Goal: Task Accomplishment & Management: Complete application form

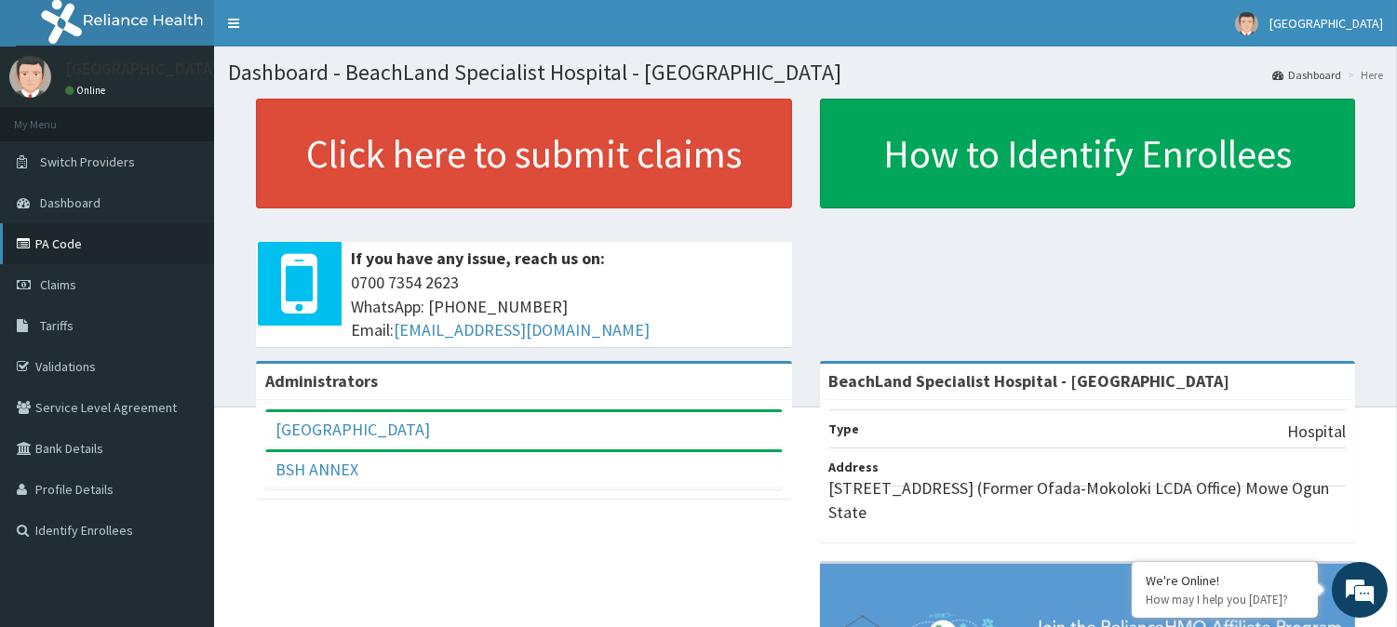
click at [60, 239] on link "PA Code" at bounding box center [107, 243] width 214 height 41
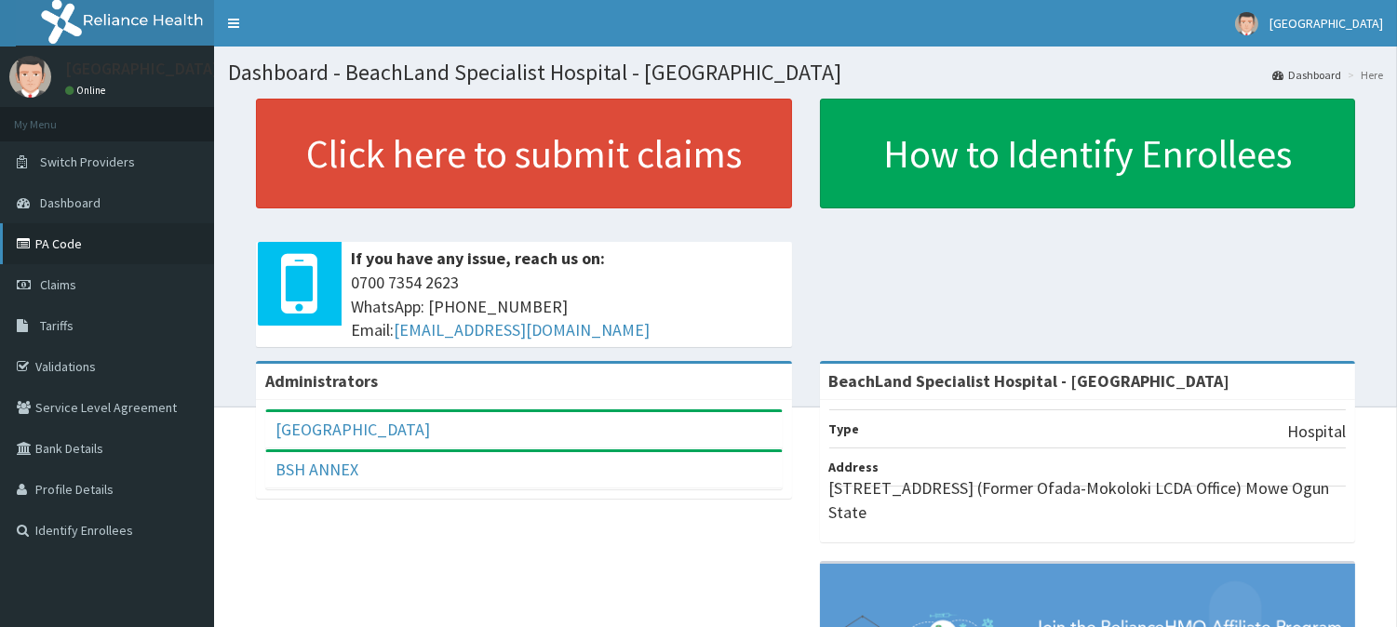
click at [66, 237] on link "PA Code" at bounding box center [107, 243] width 214 height 41
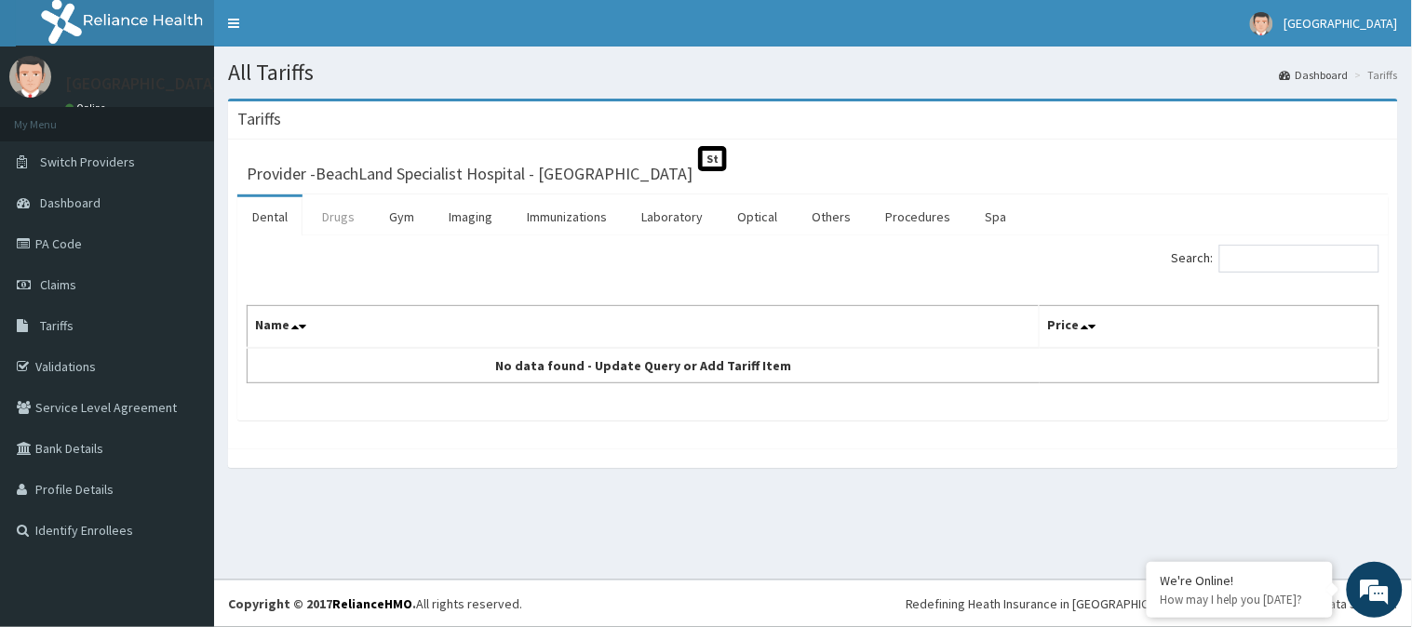
click at [327, 215] on link "Drugs" at bounding box center [338, 216] width 62 height 39
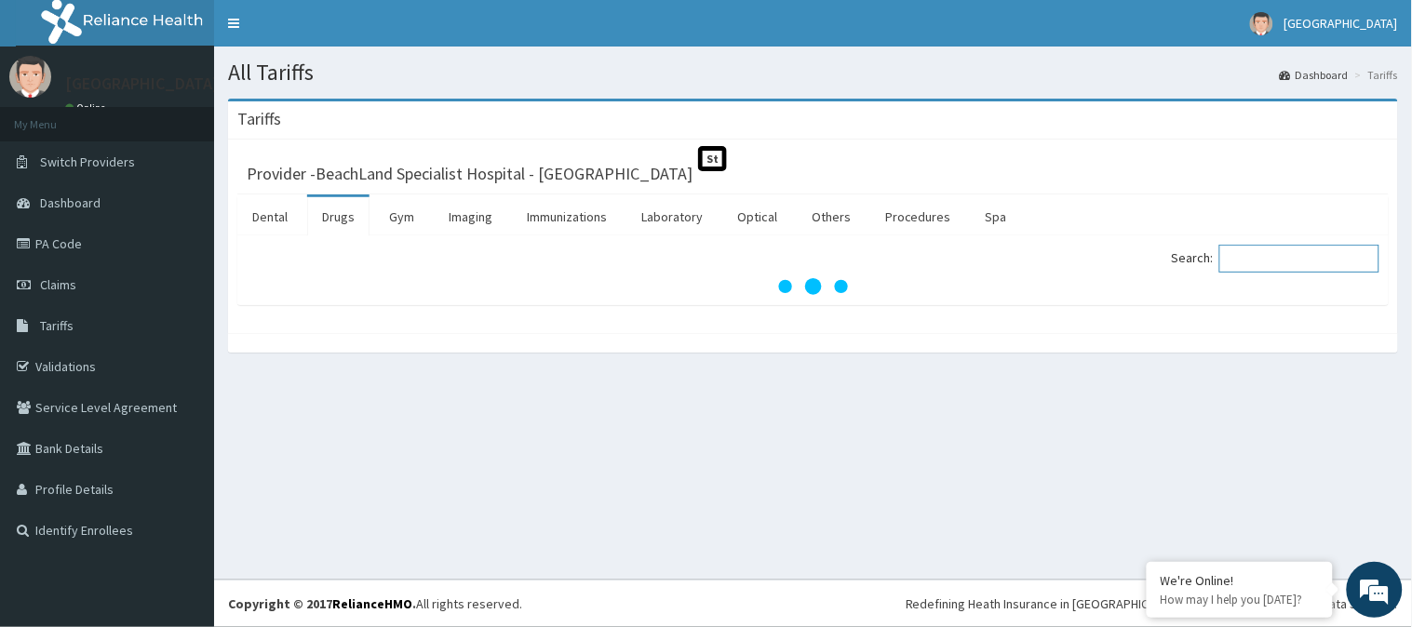
click at [1250, 257] on input "Search:" at bounding box center [1300, 259] width 160 height 28
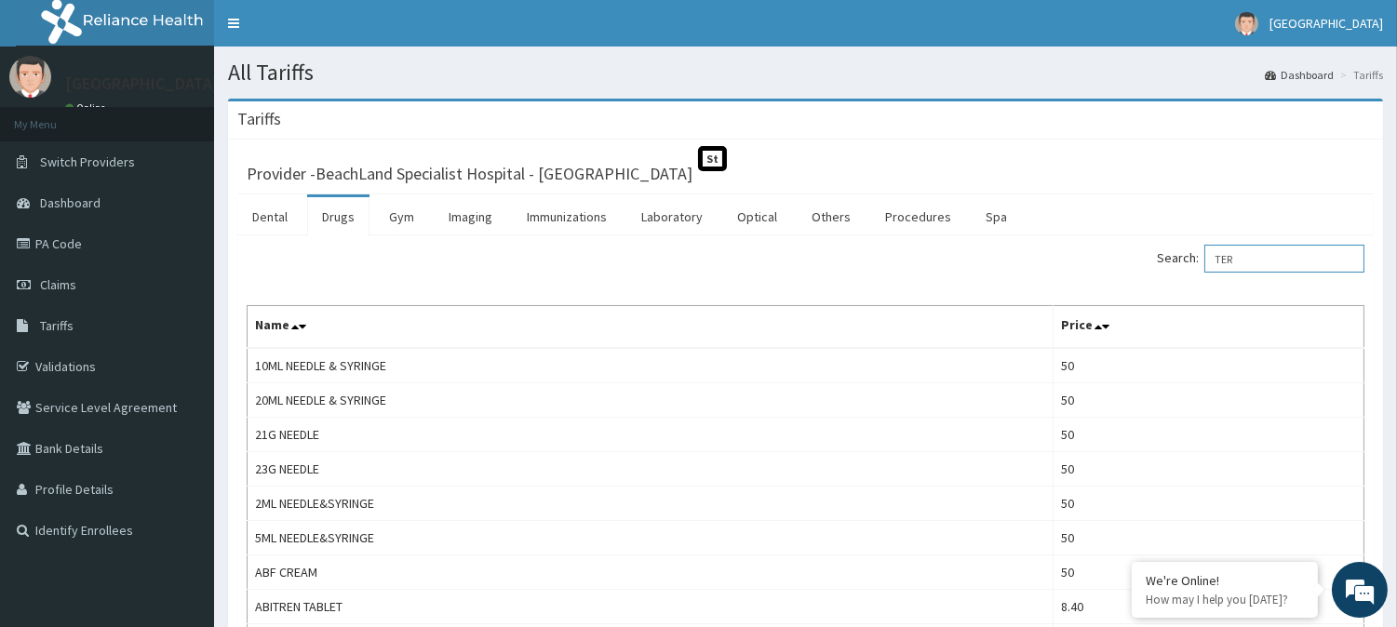
type input "TER"
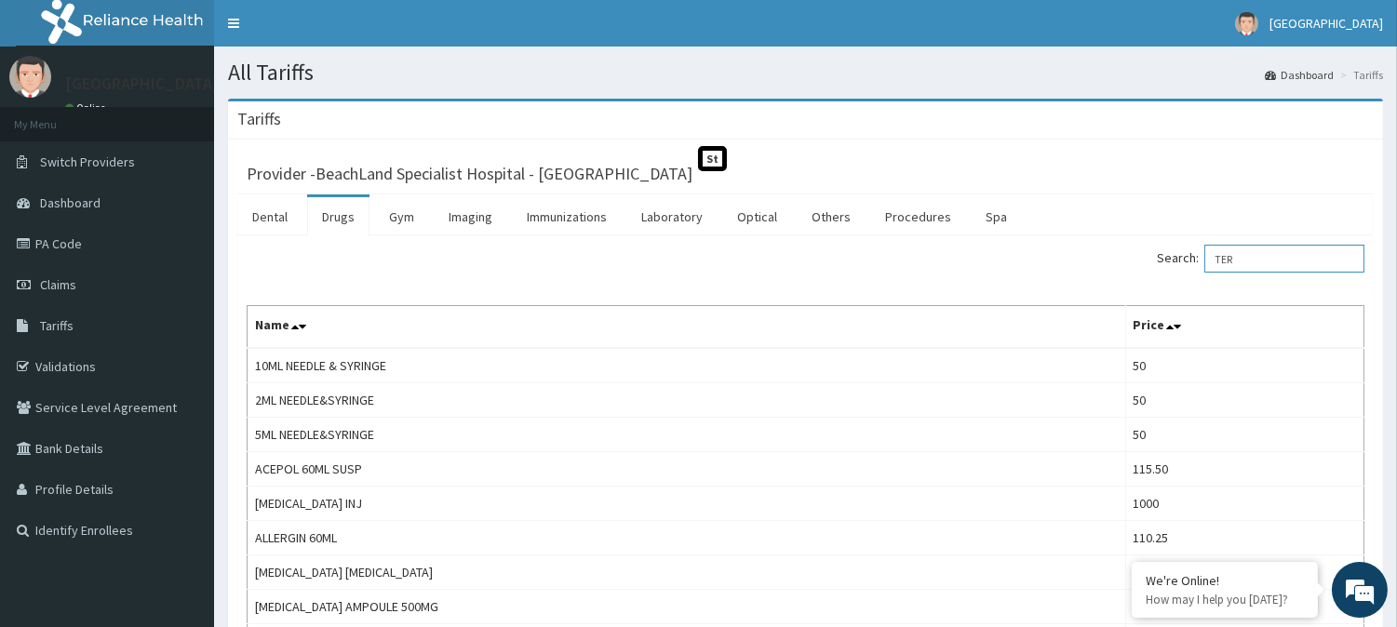
drag, startPoint x: 1266, startPoint y: 261, endPoint x: 1224, endPoint y: 263, distance: 42.0
click at [1224, 263] on input "TER" at bounding box center [1285, 259] width 160 height 28
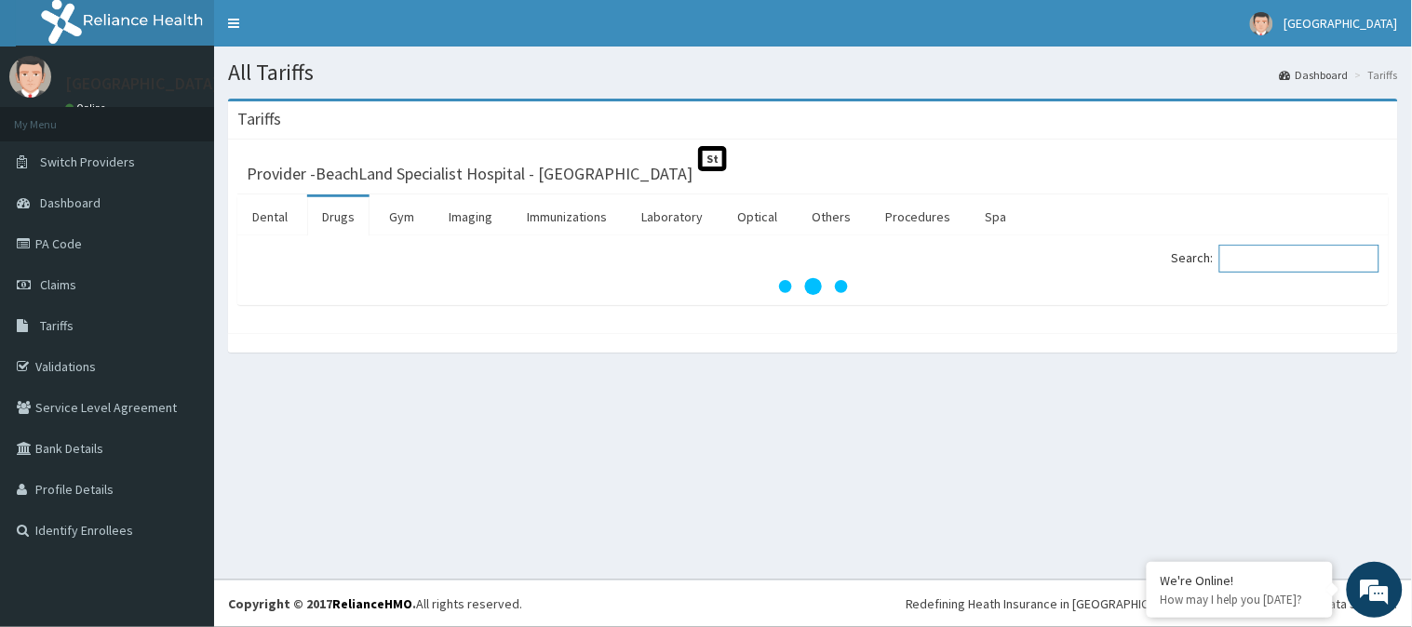
paste input "Tegretol 400mg"
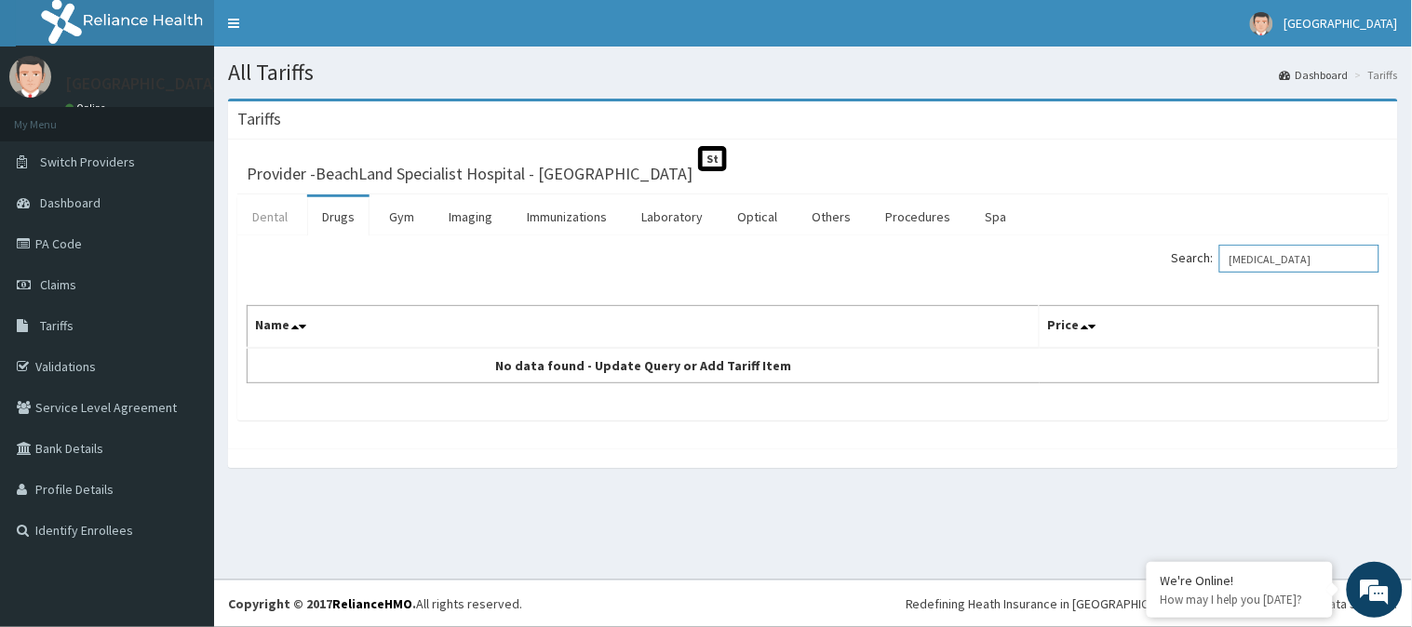
type input "Tegretol"
click at [259, 214] on link "Dental" at bounding box center [269, 216] width 65 height 39
click at [333, 210] on link "Drugs" at bounding box center [338, 216] width 62 height 39
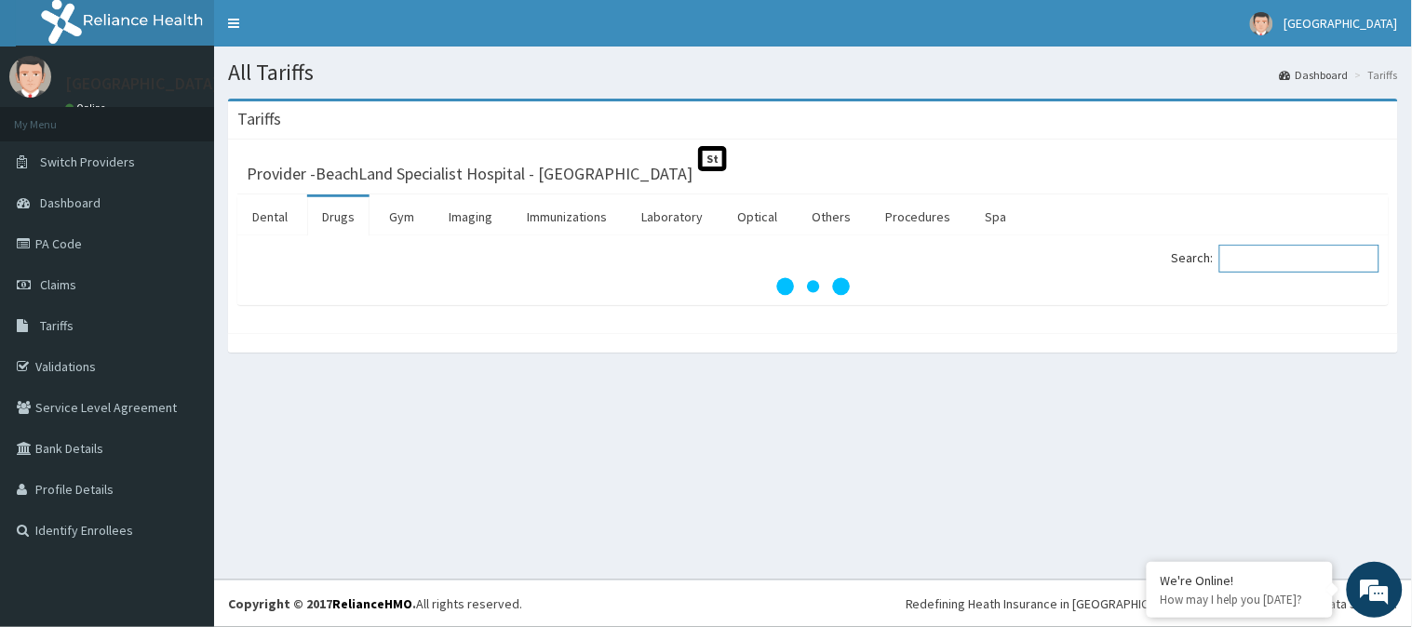
click at [1272, 261] on input "Search:" at bounding box center [1300, 259] width 160 height 28
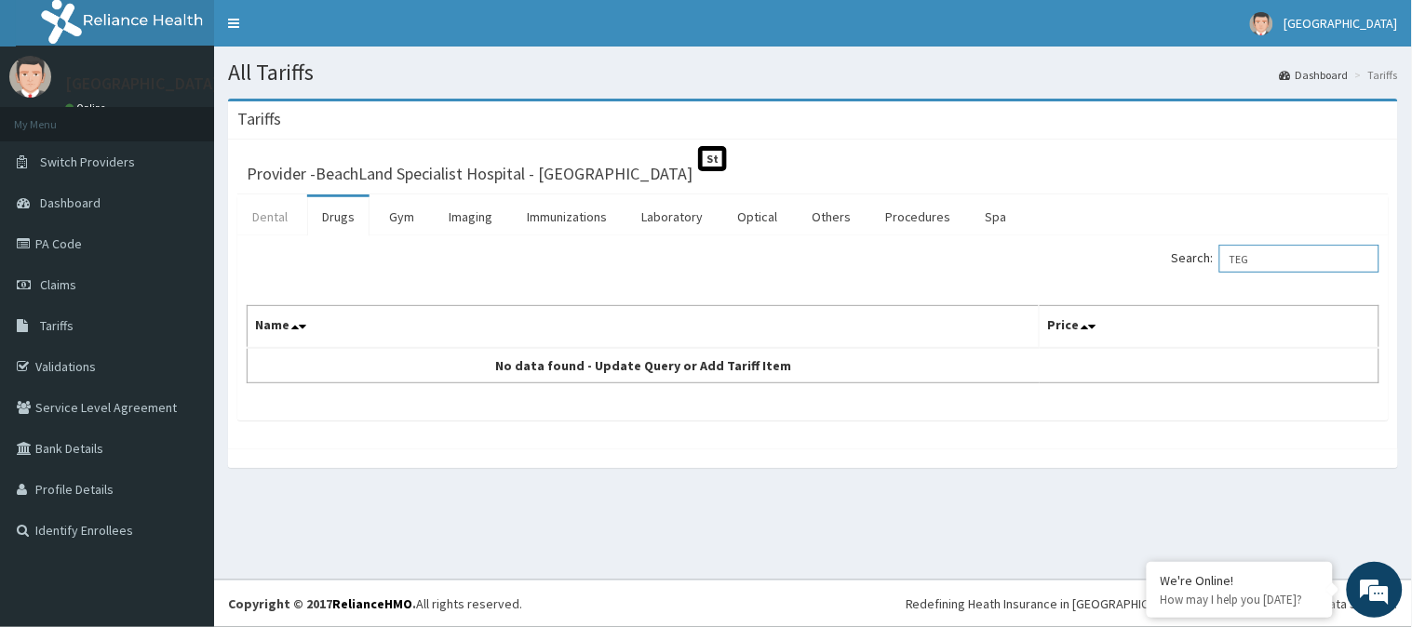
type input "TEG"
click at [268, 222] on link "Dental" at bounding box center [269, 216] width 65 height 39
click at [332, 225] on link "Drugs" at bounding box center [338, 216] width 62 height 39
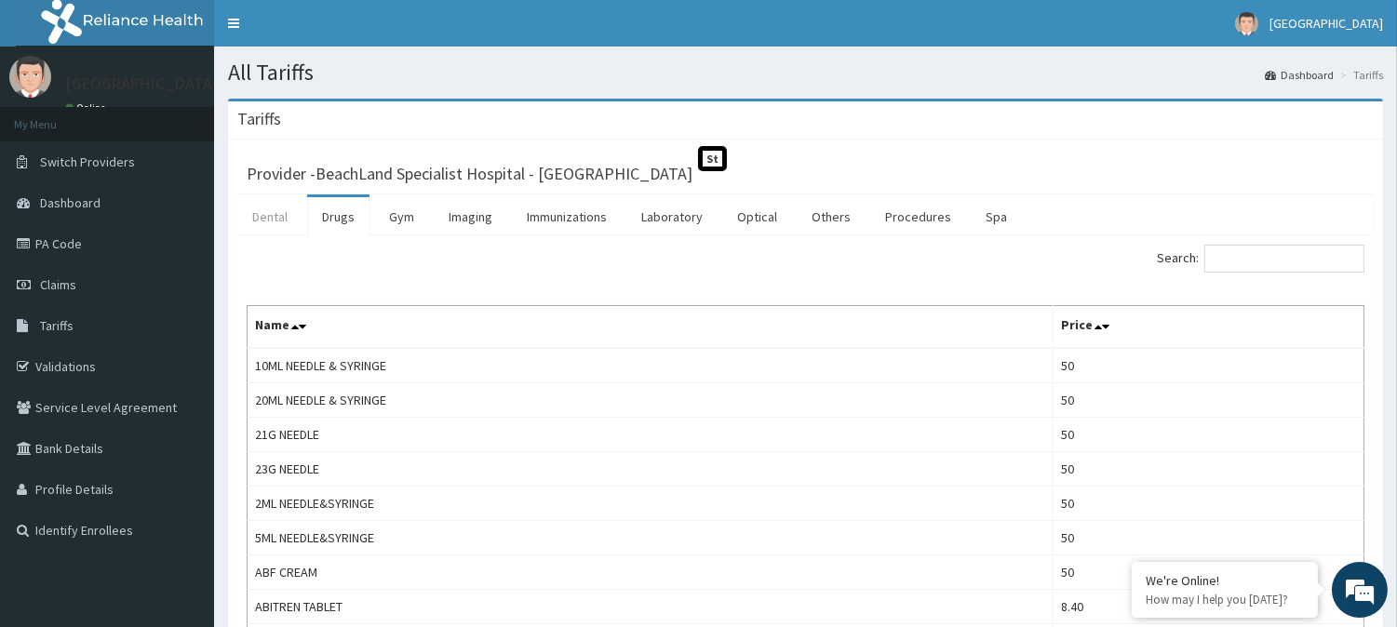
click at [277, 217] on link "Dental" at bounding box center [269, 216] width 65 height 39
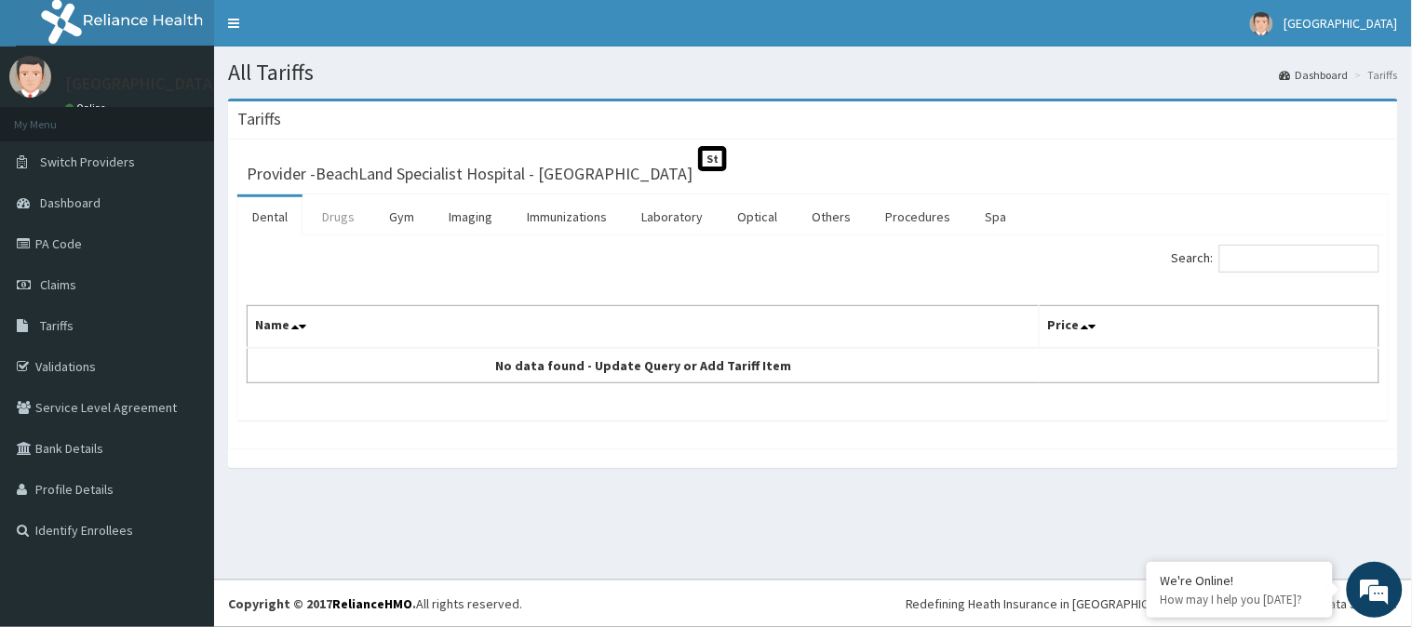
click at [338, 211] on link "Drugs" at bounding box center [338, 216] width 62 height 39
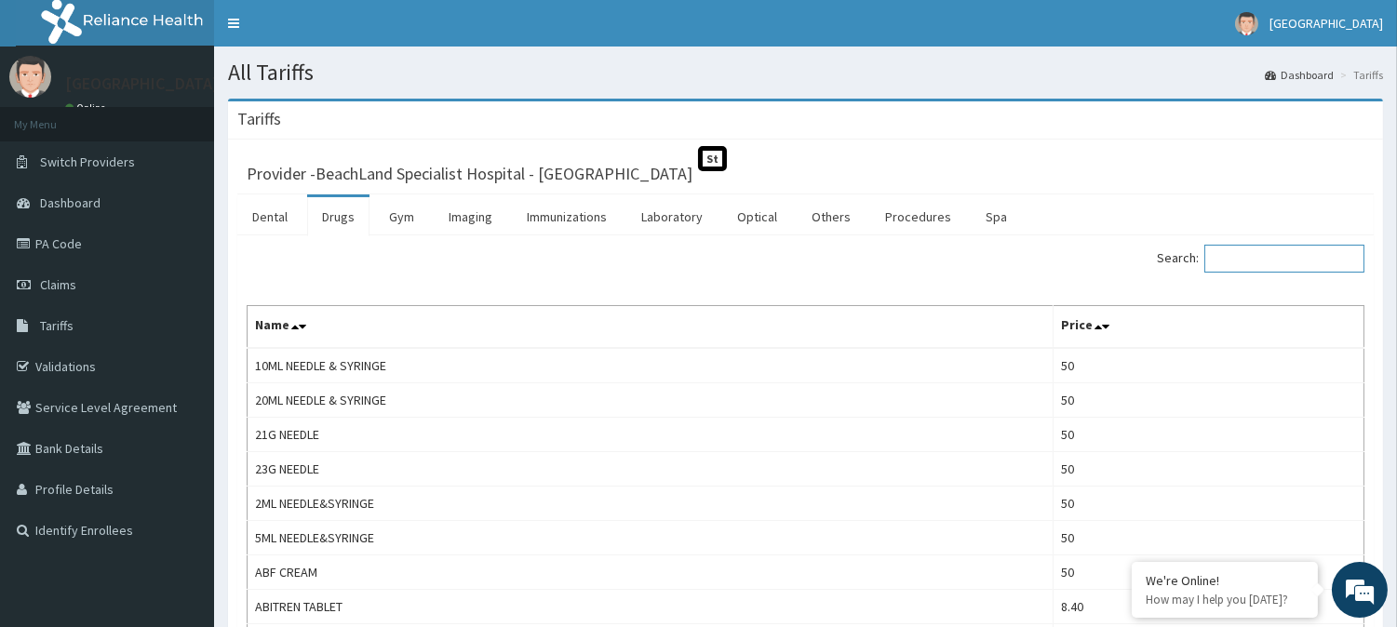
click at [1245, 264] on input "Search:" at bounding box center [1285, 259] width 160 height 28
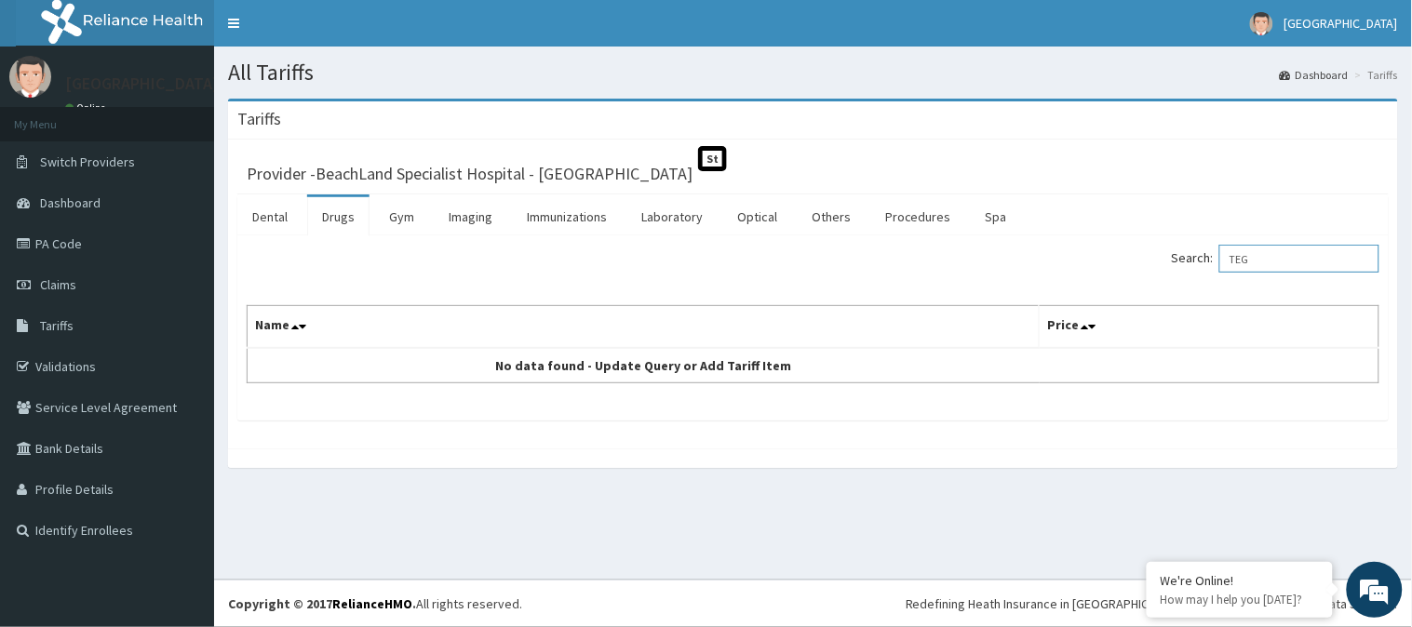
type input "TEG"
drag, startPoint x: 1276, startPoint y: 264, endPoint x: 1242, endPoint y: 263, distance: 34.5
click at [1242, 263] on input "TEG" at bounding box center [1300, 259] width 160 height 28
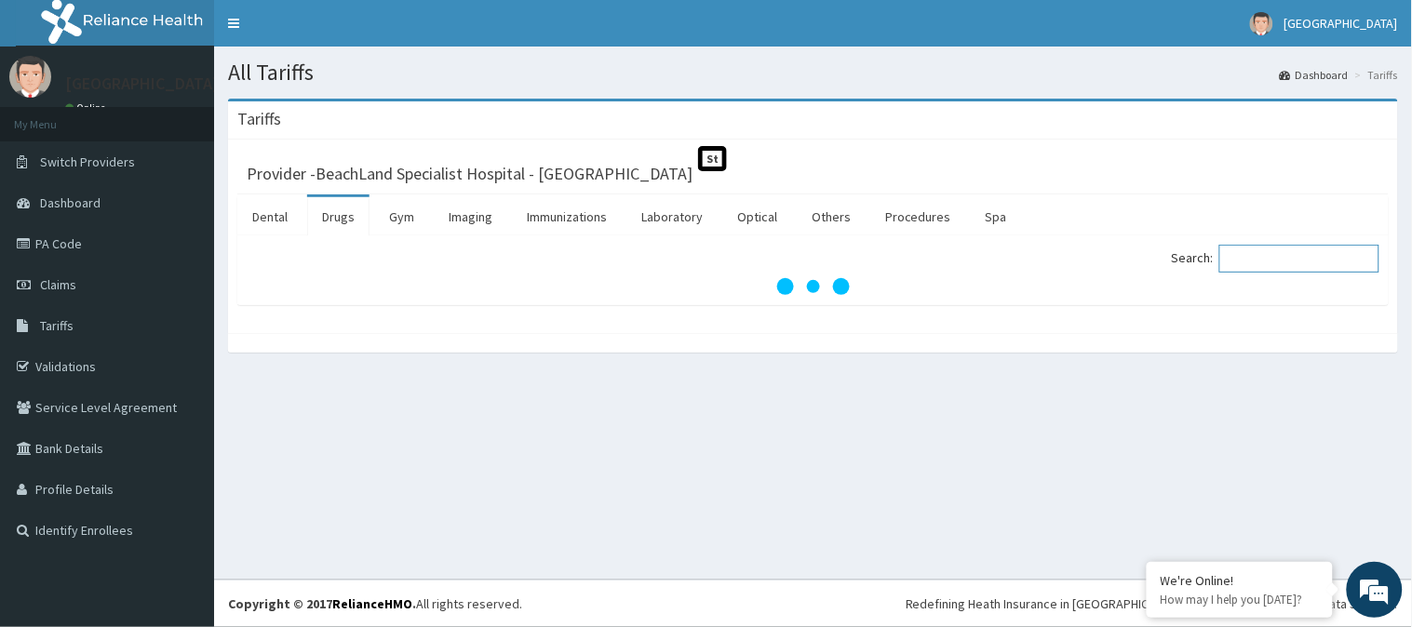
paste input "Carbamazepine"
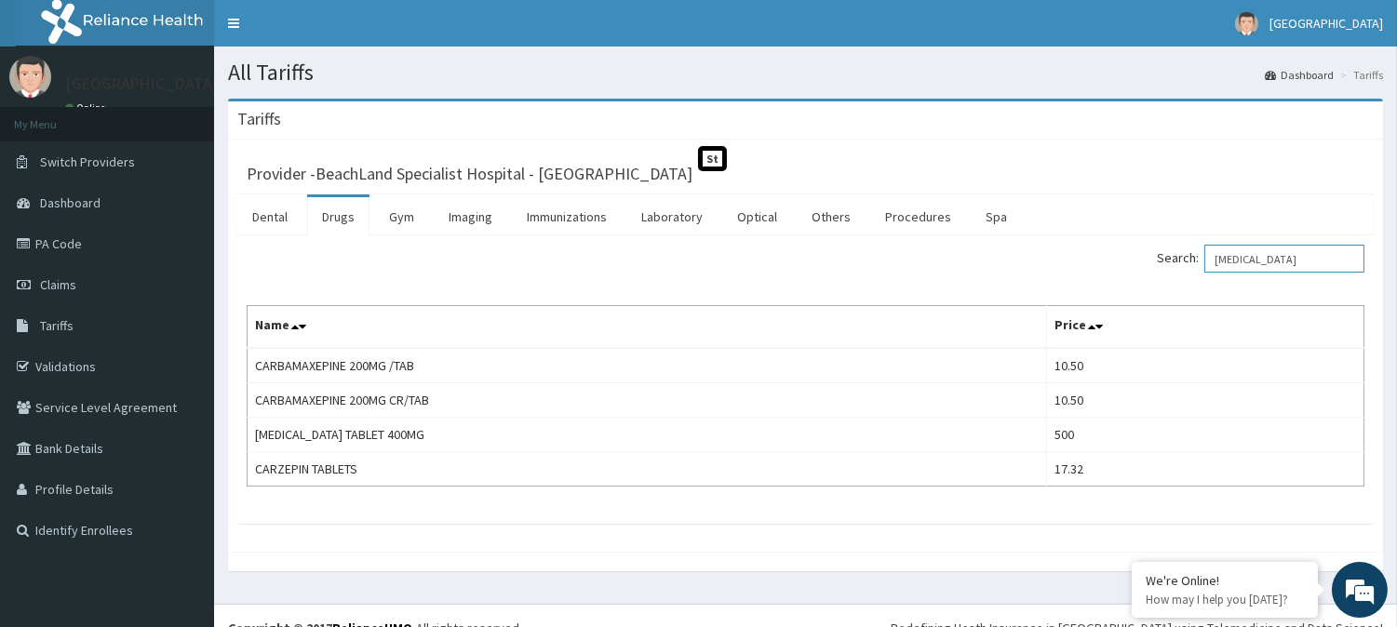
type input "Carbamazepine"
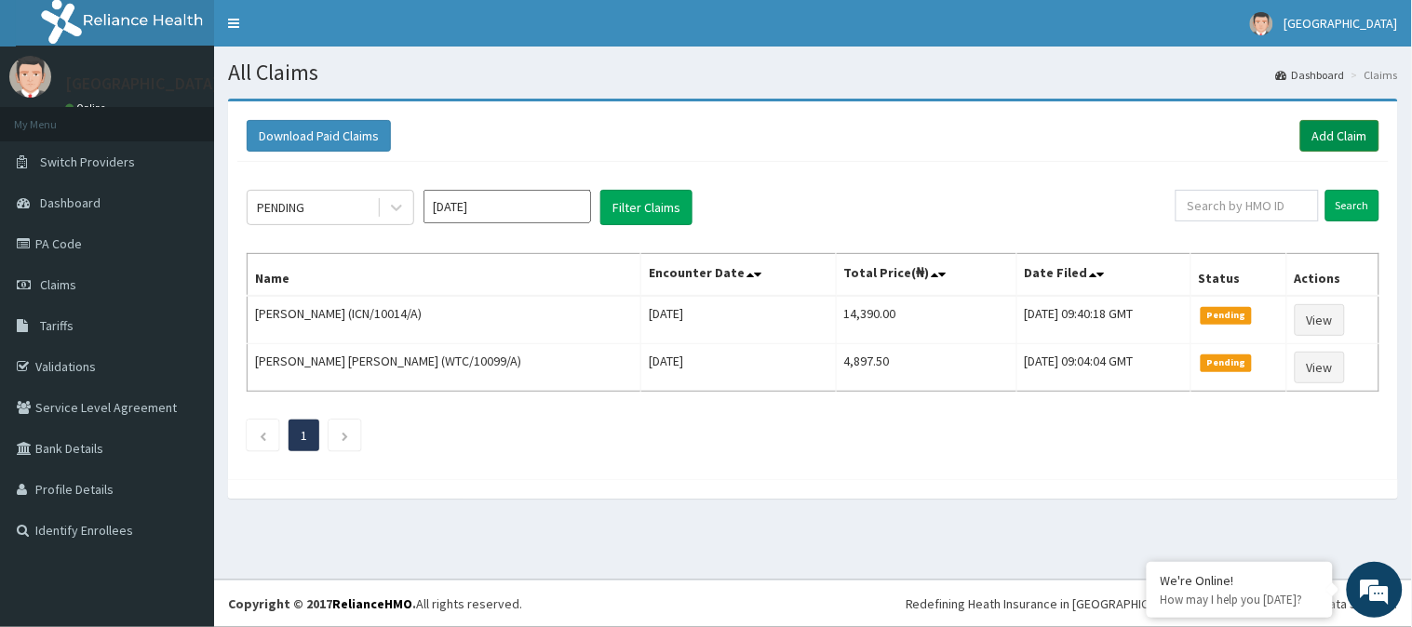
click at [1361, 140] on link "Add Claim" at bounding box center [1340, 136] width 79 height 32
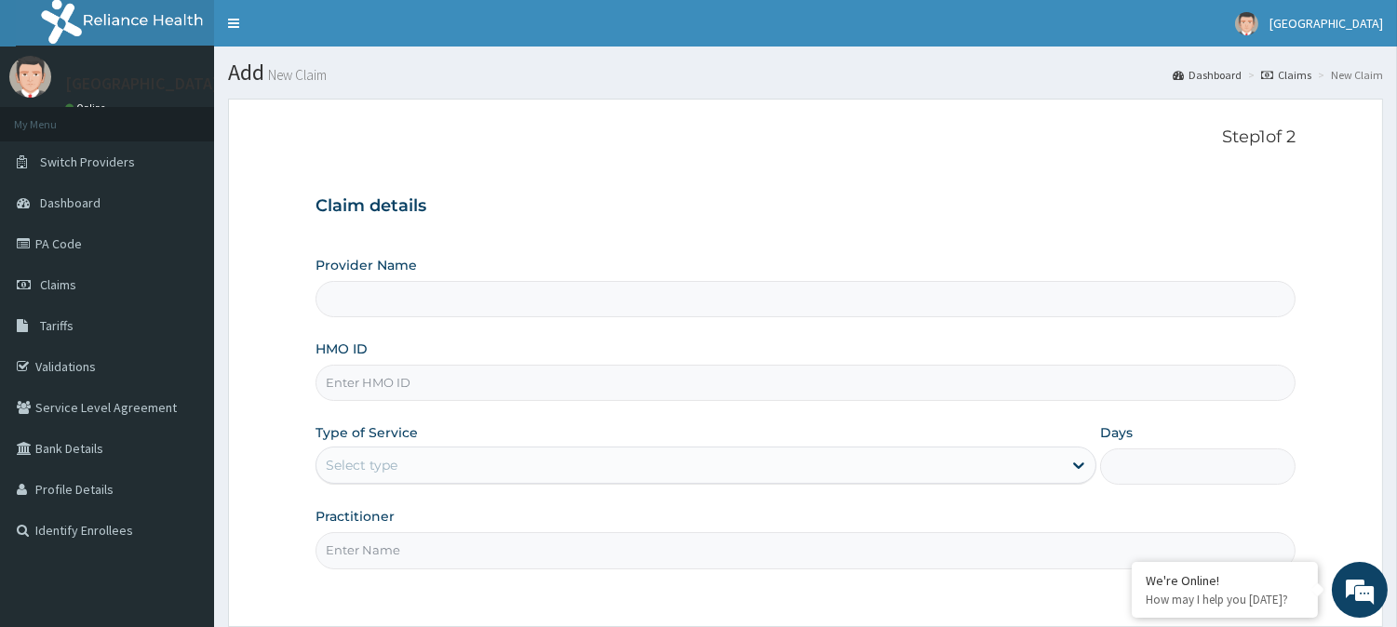
type input "BeachLand Specialist Hospital - [GEOGRAPHIC_DATA]"
click at [465, 386] on input "HMO ID" at bounding box center [806, 383] width 980 height 36
type input "WFE/10018/E"
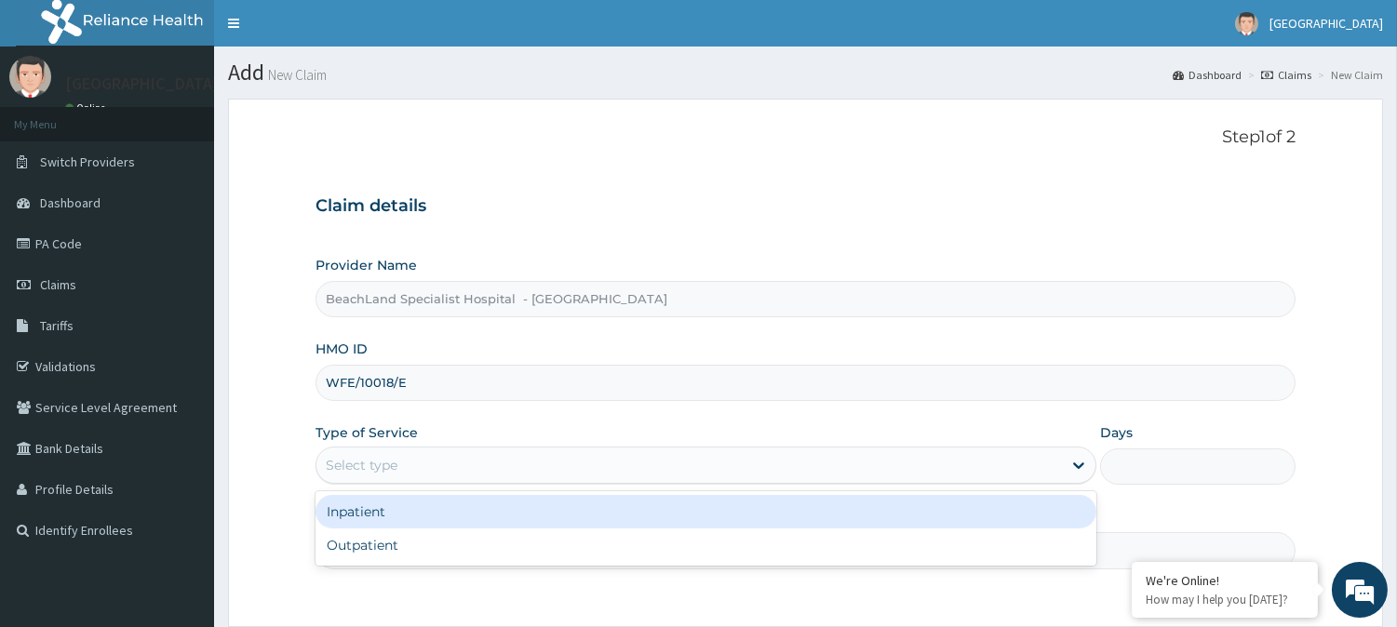
click at [448, 472] on div "Select type" at bounding box center [690, 466] width 746 height 30
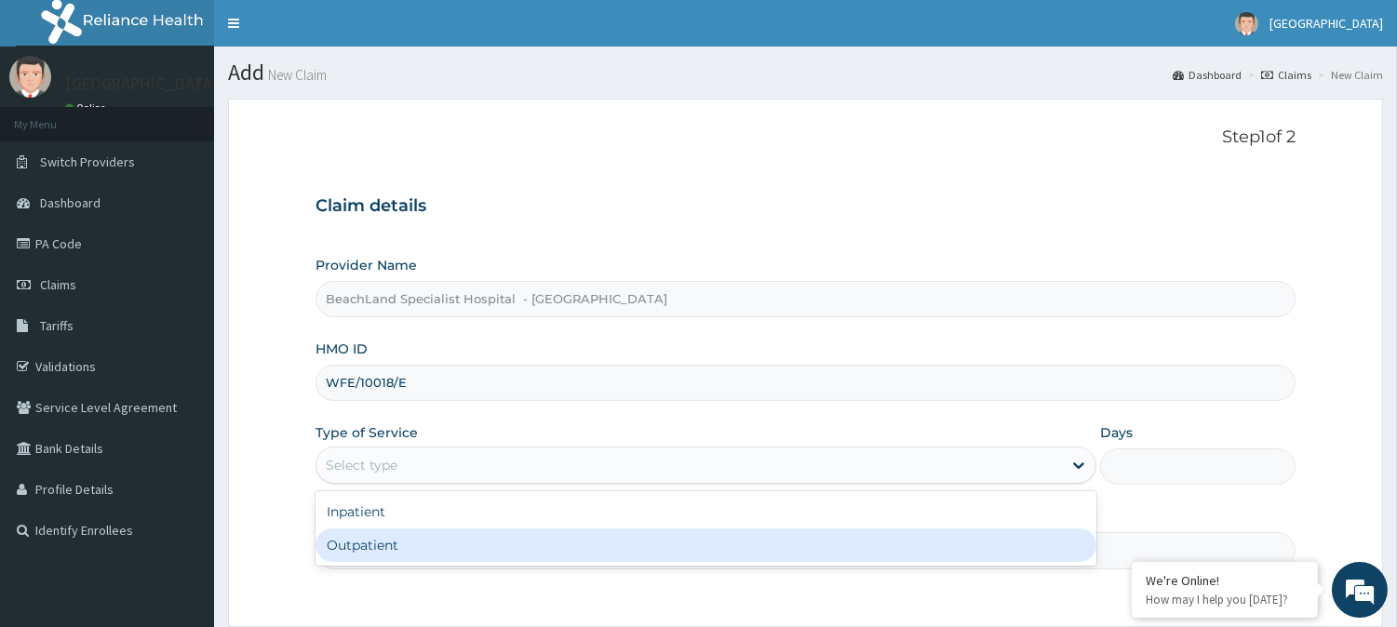
click at [429, 544] on div "Outpatient" at bounding box center [706, 546] width 781 height 34
type input "1"
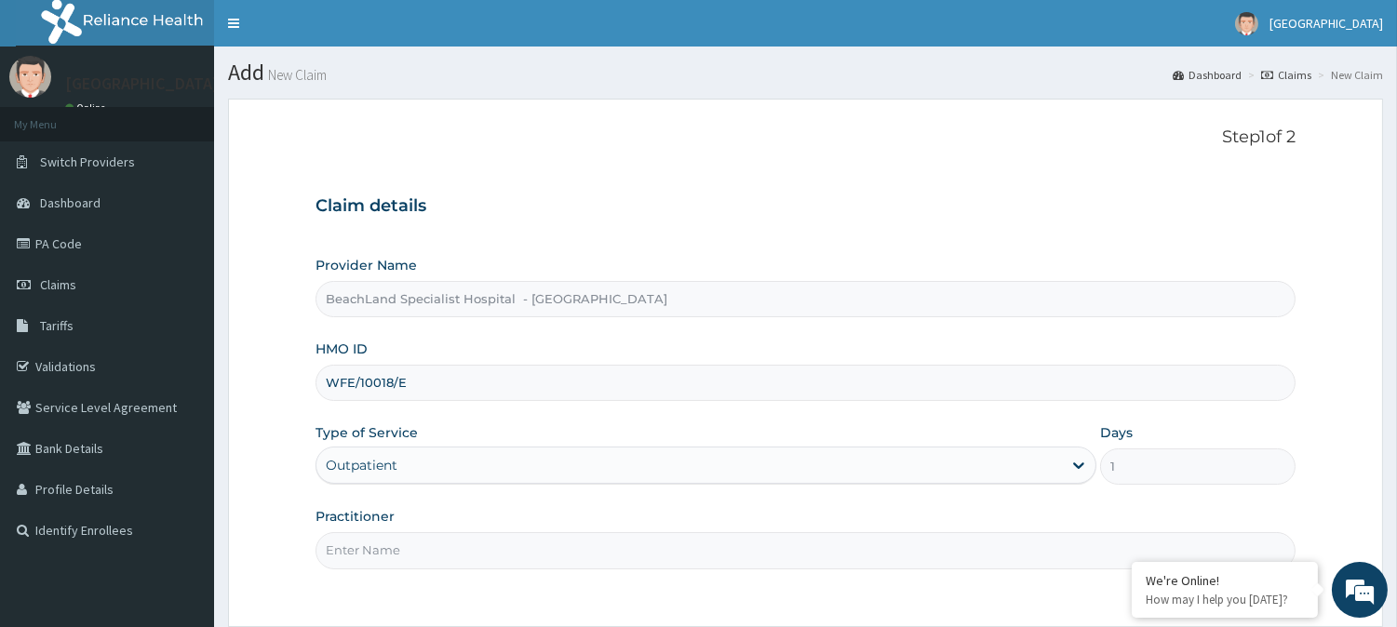
click at [432, 560] on input "Practitioner" at bounding box center [806, 551] width 980 height 36
type input "[PERSON_NAME]"
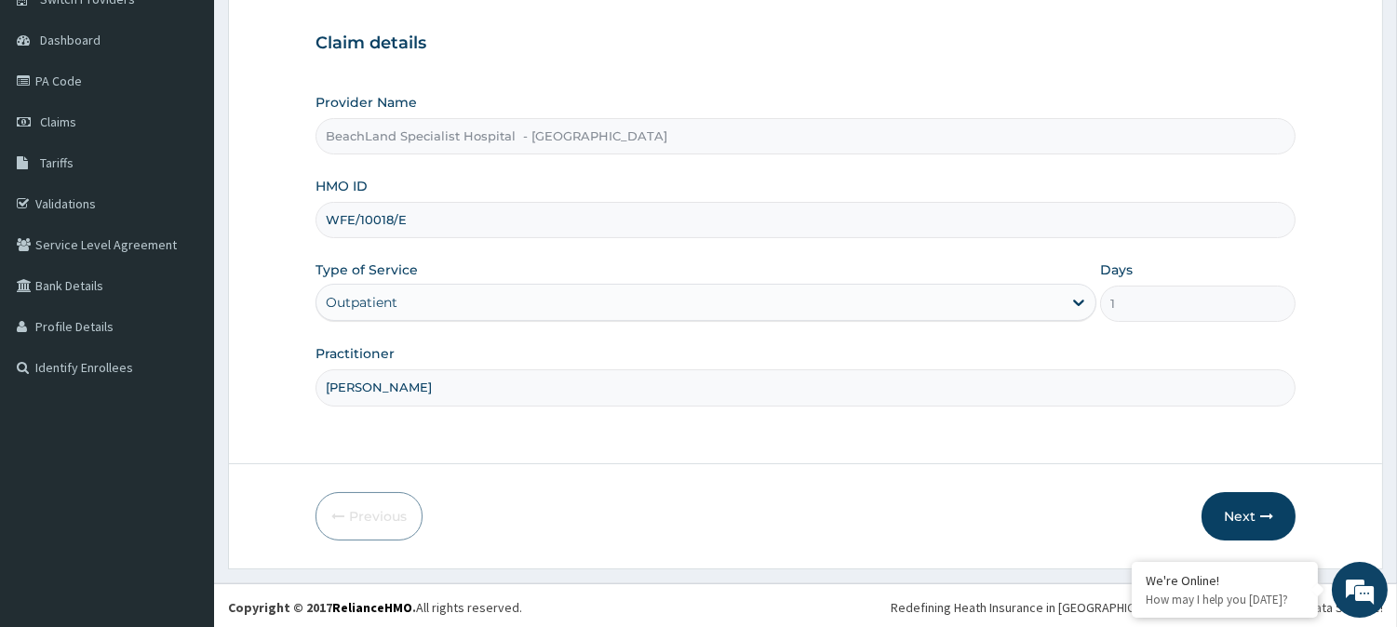
scroll to position [166, 0]
click at [1249, 519] on button "Next" at bounding box center [1249, 514] width 94 height 48
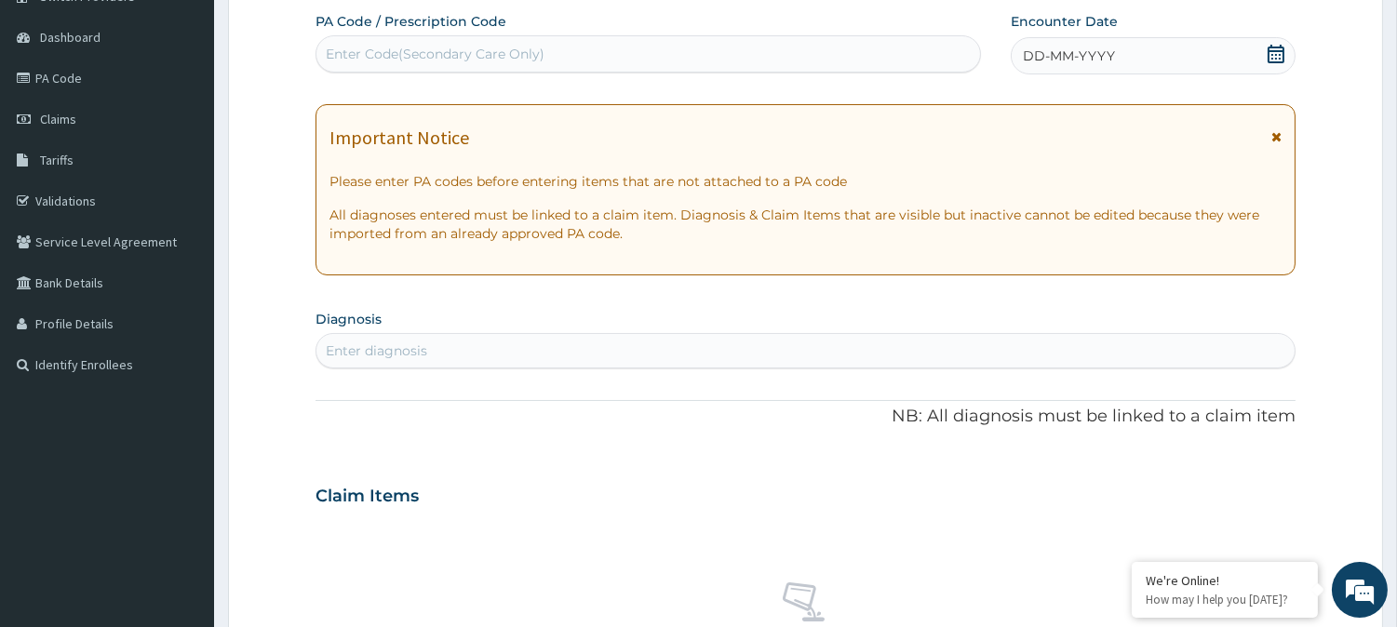
click at [513, 48] on div "Enter Code(Secondary Care Only)" at bounding box center [435, 54] width 219 height 19
paste input "PA/EDC1BD"
type input "PA/EDC1BD"
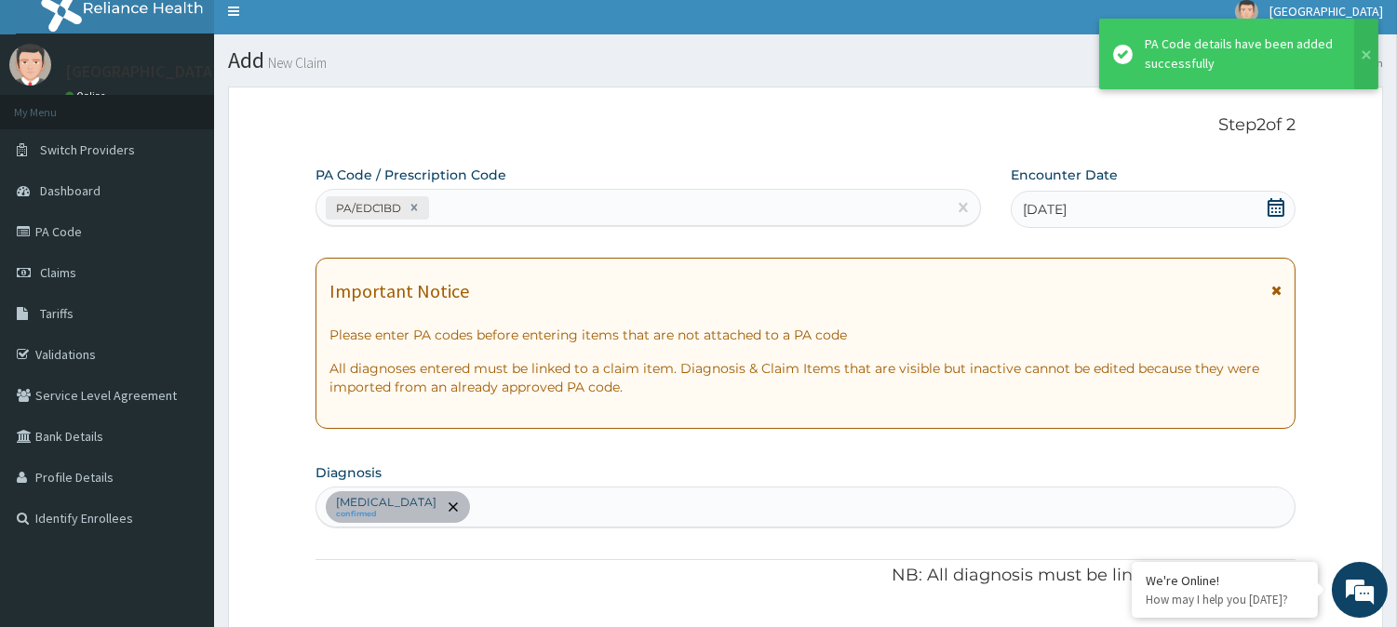
scroll to position [0, 0]
